Goal: Information Seeking & Learning: Learn about a topic

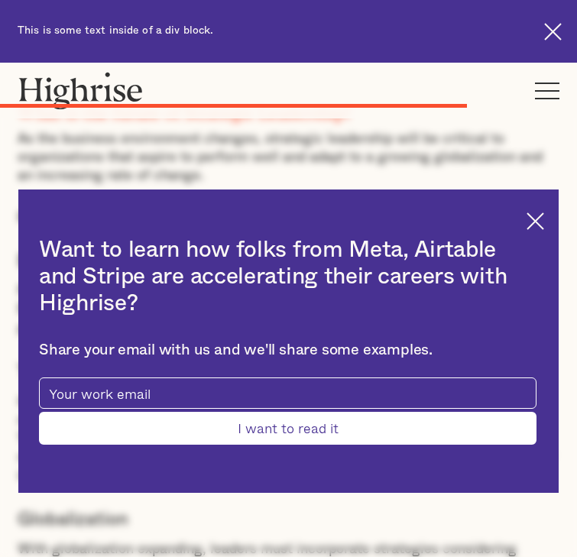
scroll to position [7934, 0]
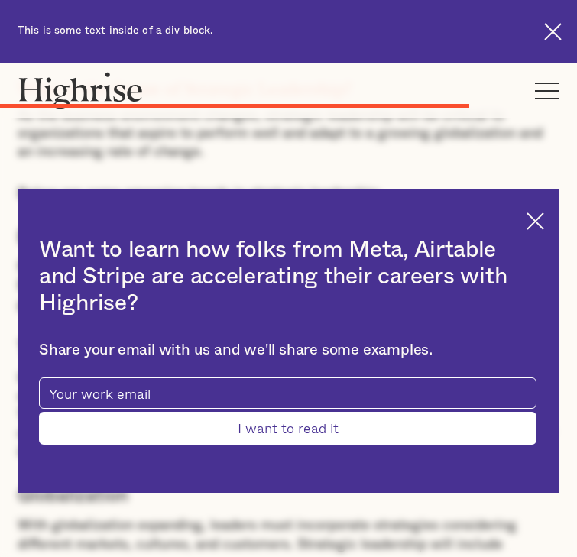
click at [537, 218] on img at bounding box center [535, 221] width 18 height 18
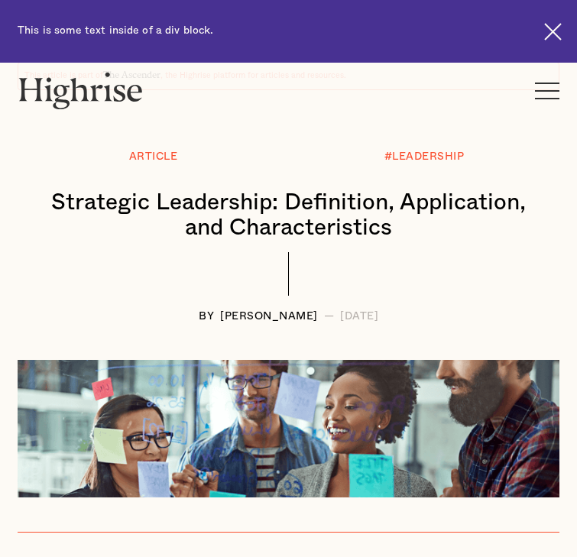
scroll to position [0, 0]
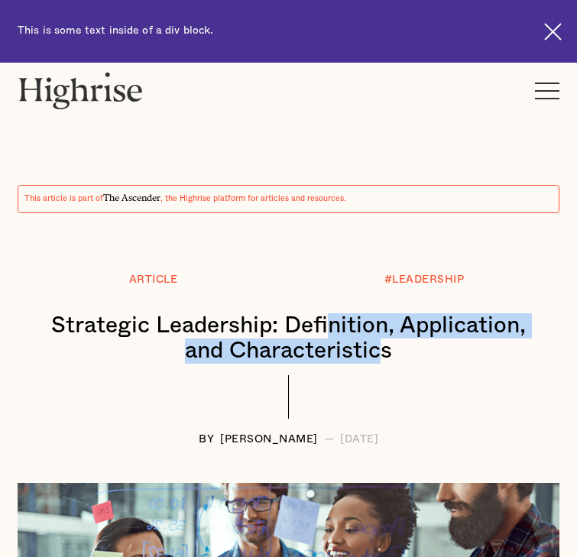
drag, startPoint x: 330, startPoint y: 321, endPoint x: 384, endPoint y: 347, distance: 60.2
click at [384, 347] on h1 "Strategic Leadership: Definition, Application, and Characteristics" at bounding box center [288, 338] width 511 height 50
click at [221, 344] on h1 "Strategic Leadership: Definition, Application, and Characteristics" at bounding box center [288, 338] width 511 height 50
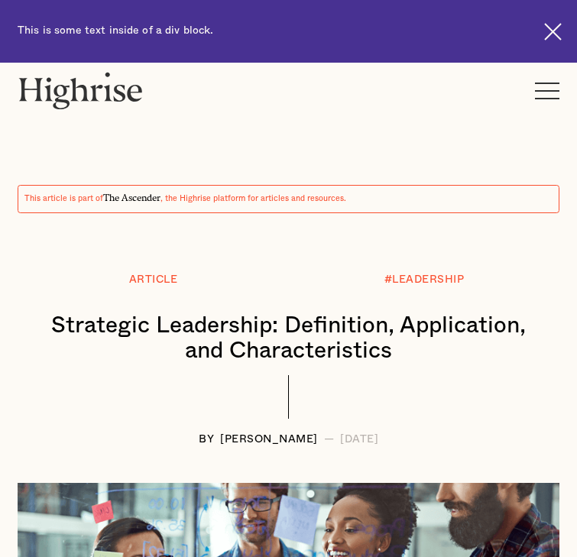
click at [203, 361] on h1 "Strategic Leadership: Definition, Application, and Characteristics" at bounding box center [288, 338] width 511 height 50
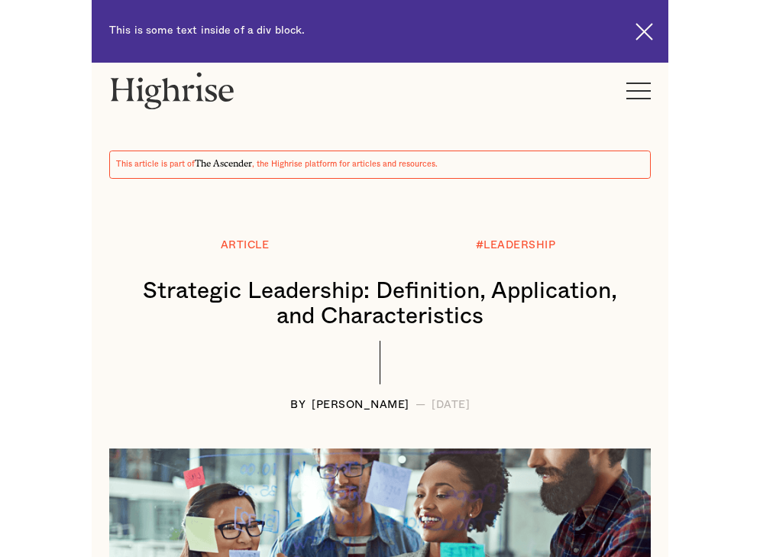
scroll to position [39, 0]
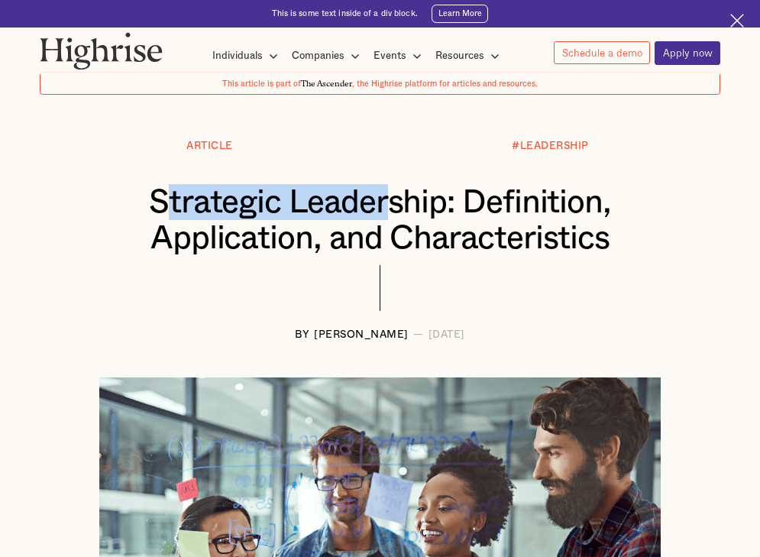
drag, startPoint x: 171, startPoint y: 198, endPoint x: 387, endPoint y: 212, distance: 215.9
click at [387, 213] on h1 "Strategic Leadership: Definition, Application, and Characteristics" at bounding box center [380, 220] width 623 height 72
click at [387, 212] on h1 "Strategic Leadership: Definition, Application, and Characteristics" at bounding box center [380, 220] width 623 height 72
drag, startPoint x: 144, startPoint y: 206, endPoint x: 446, endPoint y: 201, distance: 301.9
click at [446, 201] on h1 "Strategic Leadership: Definition, Application, and Characteristics" at bounding box center [380, 220] width 623 height 72
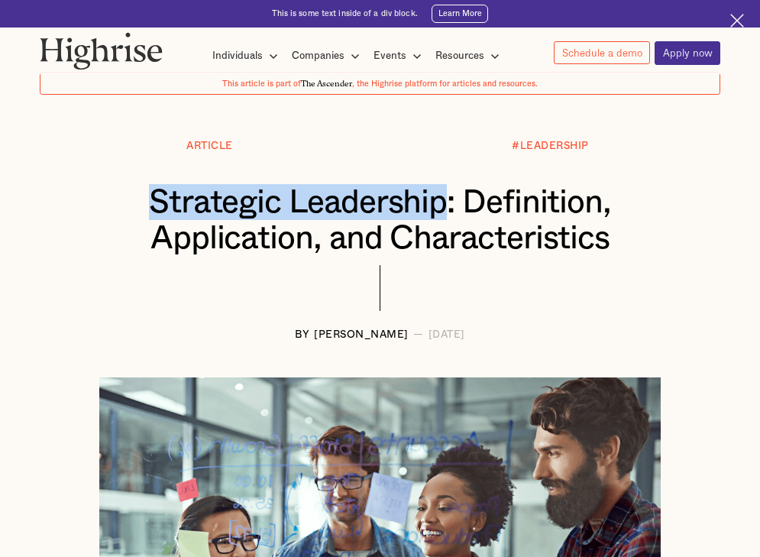
copy h1 "Strategic Leadership"
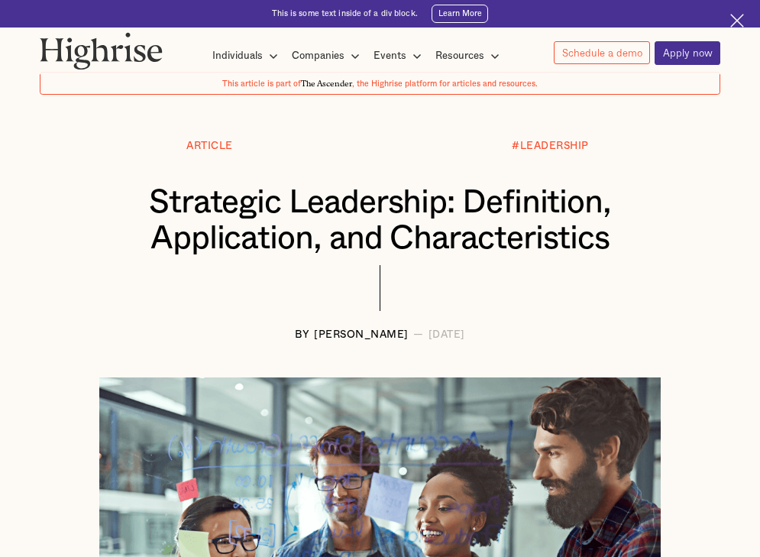
click at [314, 334] on div "[PERSON_NAME]" at bounding box center [361, 334] width 95 height 11
copy div "[PERSON_NAME]"
click at [344, 338] on div "[PERSON_NAME]" at bounding box center [361, 334] width 95 height 11
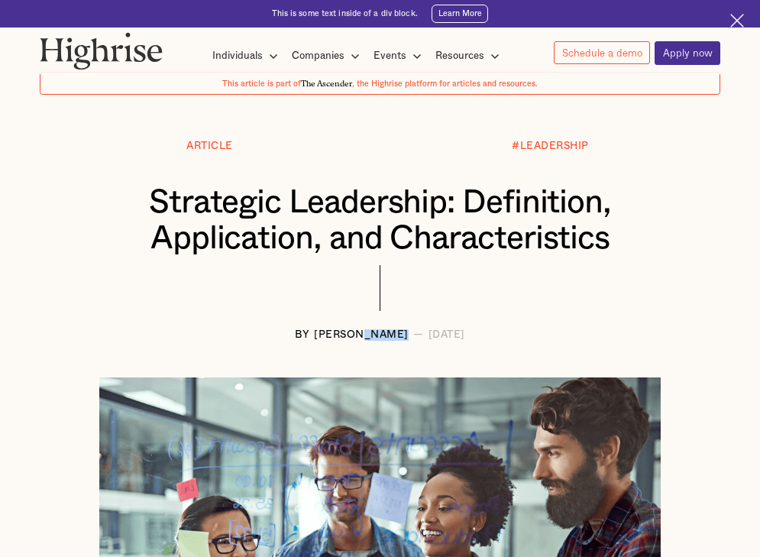
copy div "Langat"
